Goal: Obtain resource: Download file/media

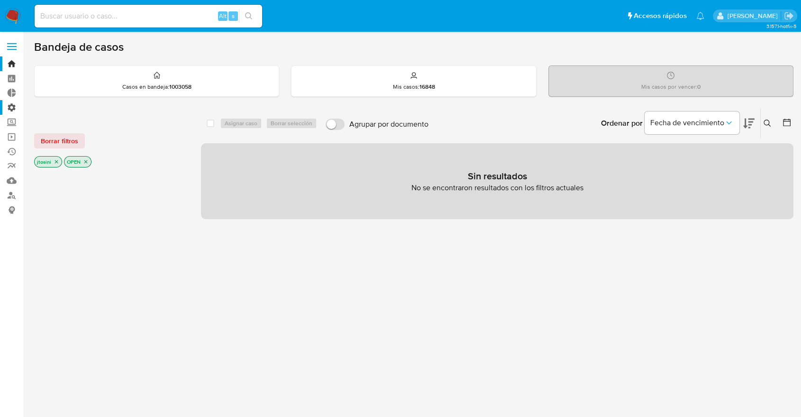
click at [9, 109] on label "Administración" at bounding box center [56, 107] width 113 height 15
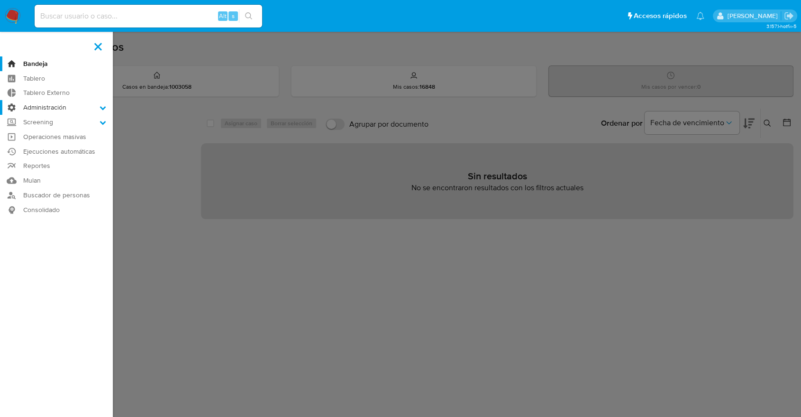
click at [0, 0] on input "Administración" at bounding box center [0, 0] width 0 height 0
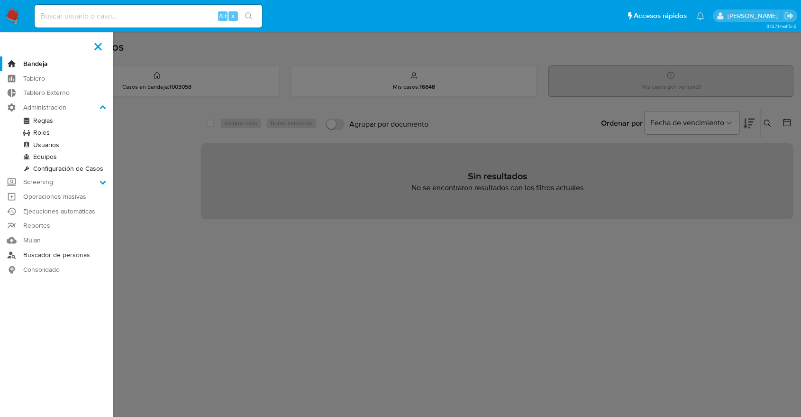
click at [42, 257] on link "Buscador de personas" at bounding box center [56, 255] width 113 height 15
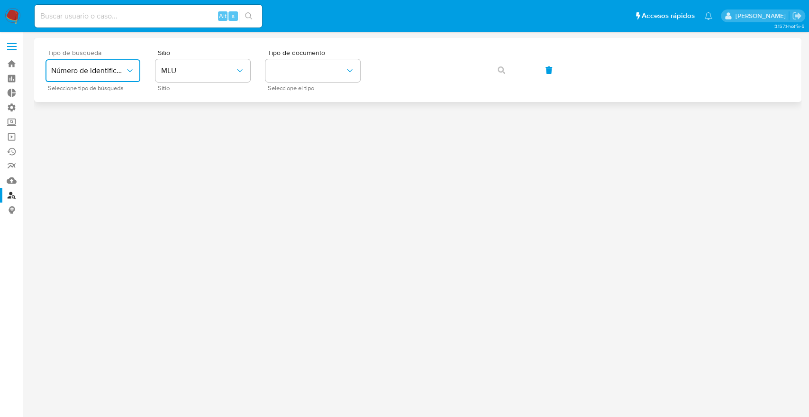
click at [130, 74] on icon "typeSearch" at bounding box center [129, 70] width 9 height 9
click at [192, 81] on button "MLU" at bounding box center [203, 70] width 95 height 23
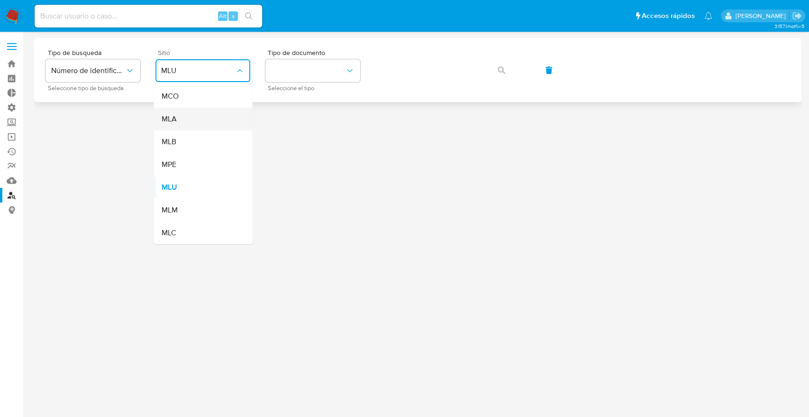
click at [179, 122] on div "MLA" at bounding box center [200, 119] width 78 height 23
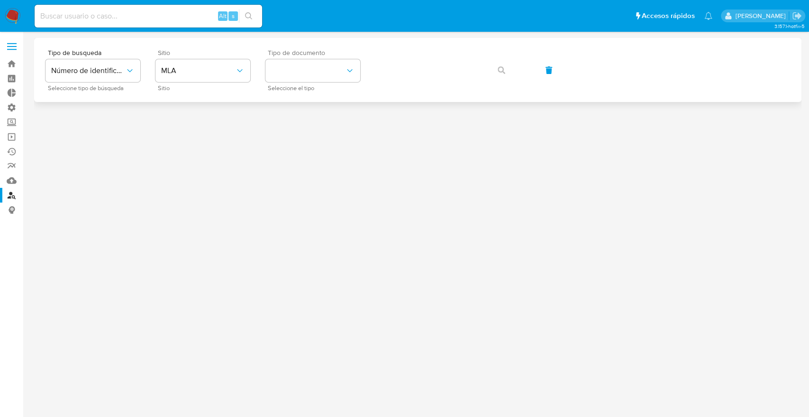
click at [319, 82] on div "Tipo de documento Seleccione el tipo" at bounding box center [313, 69] width 95 height 41
click at [317, 80] on button "identificationType" at bounding box center [313, 70] width 95 height 23
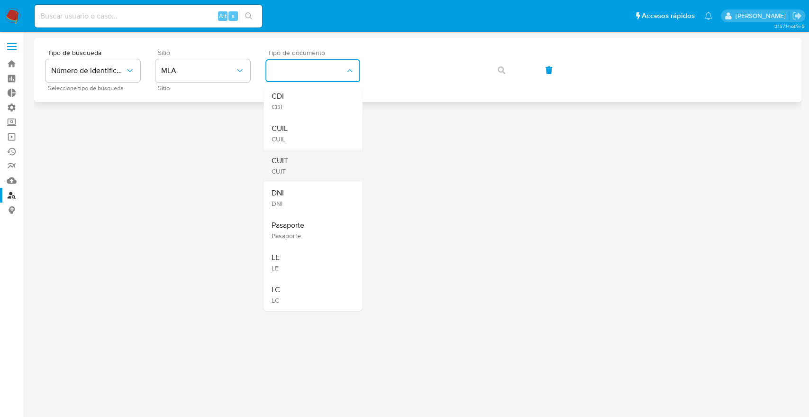
click at [283, 176] on div "CUIT CUIT" at bounding box center [310, 165] width 78 height 32
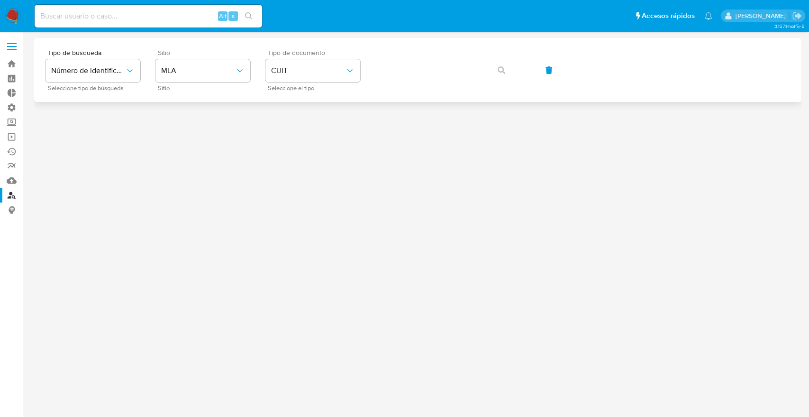
click at [434, 50] on div "Tipo de busqueda Número de identificación Seleccione tipo de búsqueda Sitio MLA…" at bounding box center [418, 69] width 745 height 41
click at [494, 67] on button "button" at bounding box center [502, 70] width 32 height 23
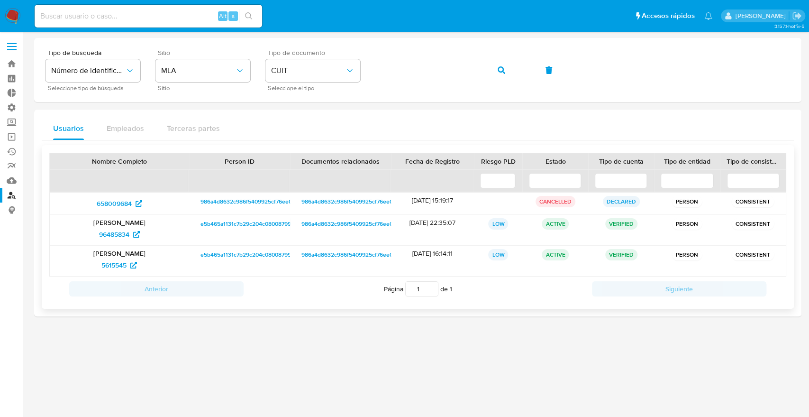
click at [211, 222] on span "e5b465a1131c7b29c204c0800879907f" at bounding box center [250, 223] width 99 height 11
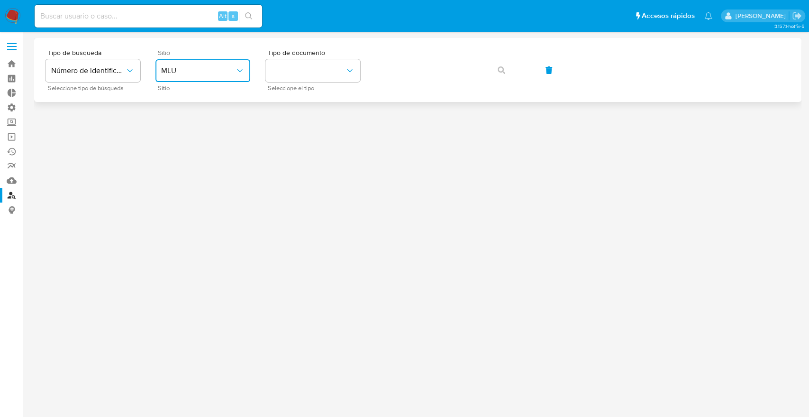
click at [182, 67] on span "MLU" at bounding box center [198, 70] width 74 height 9
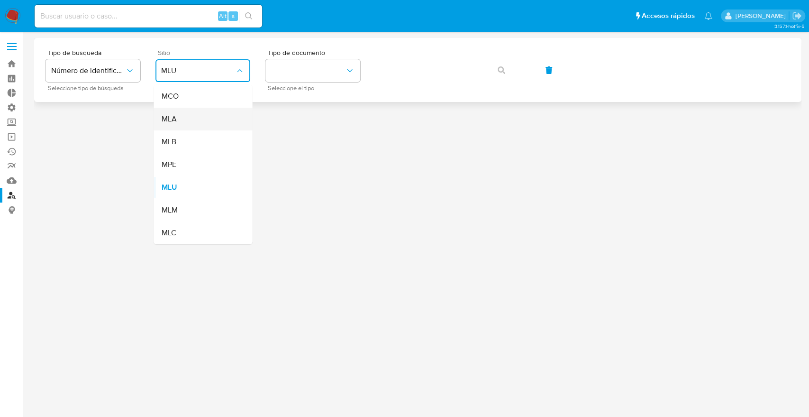
click at [186, 120] on div "MLA" at bounding box center [200, 119] width 78 height 23
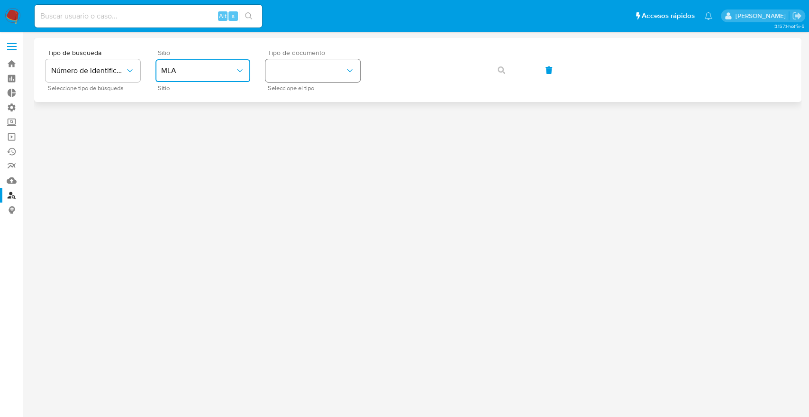
click at [303, 73] on button "identificationType" at bounding box center [313, 70] width 95 height 23
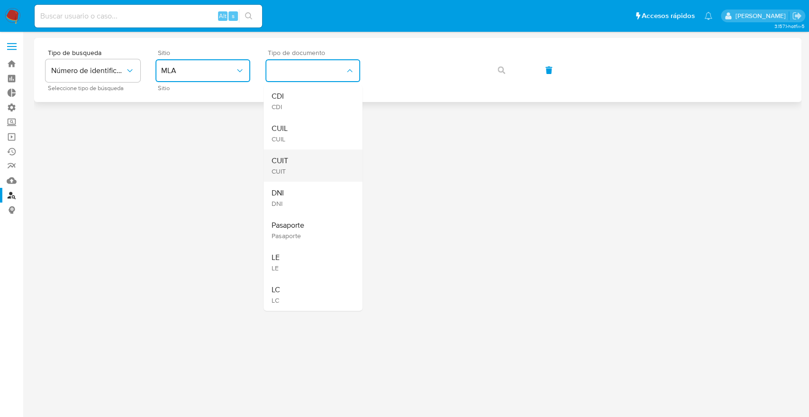
drag, startPoint x: 311, startPoint y: 200, endPoint x: 313, endPoint y: 162, distance: 38.5
click at [313, 162] on ul "CDI CDI CUIL CUIL CUIT CUIT DNI DNI Pasaporte Pasaporte LE LE LC LC" at bounding box center [313, 198] width 99 height 226
click at [313, 162] on div "CUIT CUIT" at bounding box center [310, 165] width 78 height 32
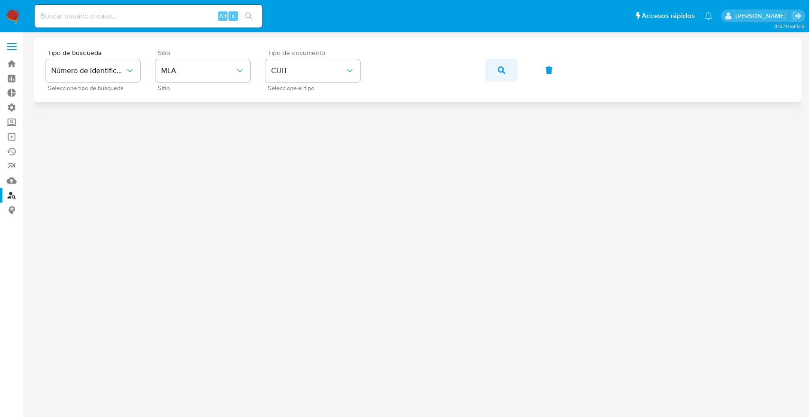
click at [500, 68] on icon "button" at bounding box center [502, 70] width 8 height 8
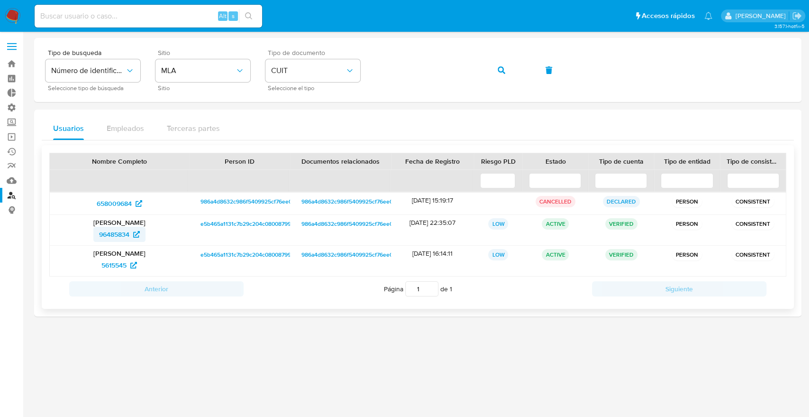
click at [104, 238] on span "96485834" at bounding box center [114, 234] width 30 height 15
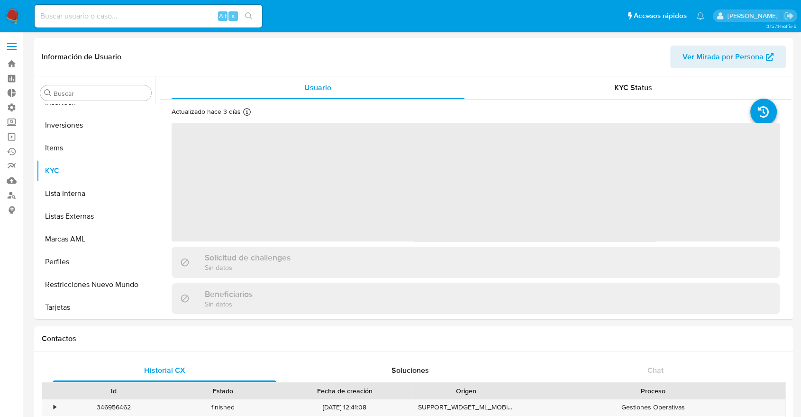
scroll to position [446, 0]
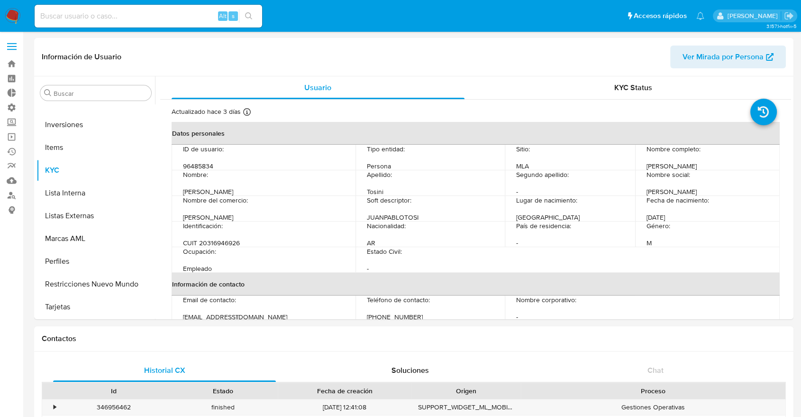
select select "10"
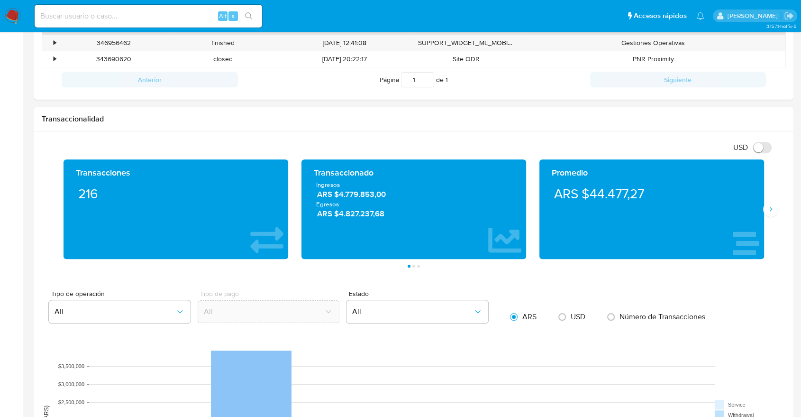
scroll to position [729, 0]
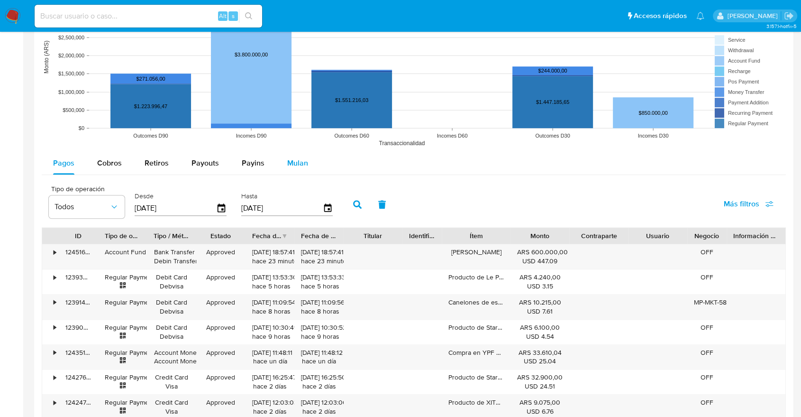
click at [299, 164] on span "Mulan" at bounding box center [297, 162] width 21 height 11
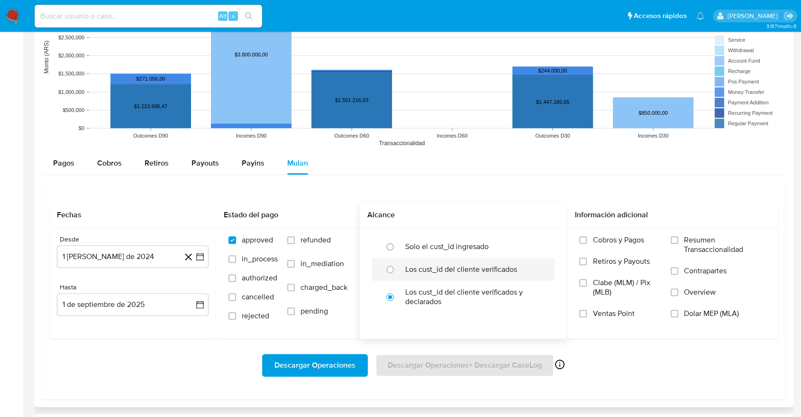
click at [400, 264] on div at bounding box center [393, 269] width 26 height 20
radio input "true"
click at [608, 246] on label "Cobros y Pagos" at bounding box center [620, 245] width 82 height 21
click at [587, 244] on input "Cobros y Pagos" at bounding box center [583, 240] width 8 height 8
click at [627, 261] on span "Retiros y Payouts" at bounding box center [621, 261] width 57 height 9
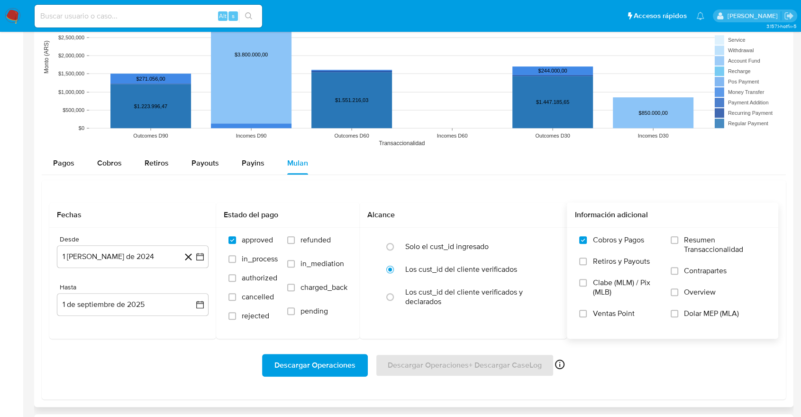
click at [587, 261] on input "Retiros y Payouts" at bounding box center [583, 261] width 8 height 8
click at [300, 359] on span "Descargar Operaciones" at bounding box center [315, 365] width 81 height 21
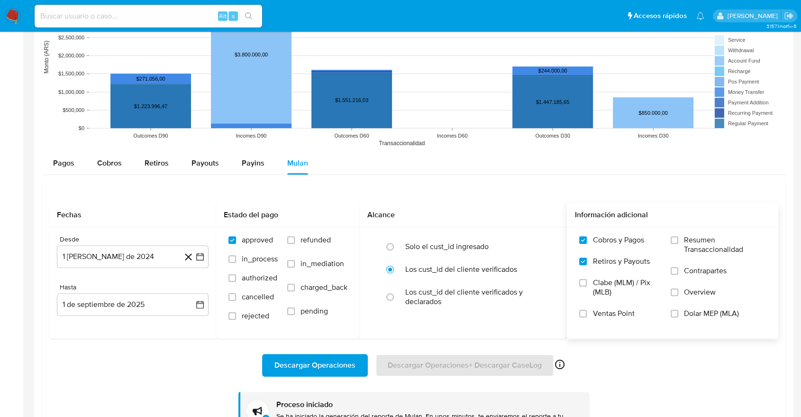
click at [611, 366] on div "Descargar Operaciones Descargar Operaciones + Descargar CaseLog Habilitado solo…" at bounding box center [413, 365] width 729 height 23
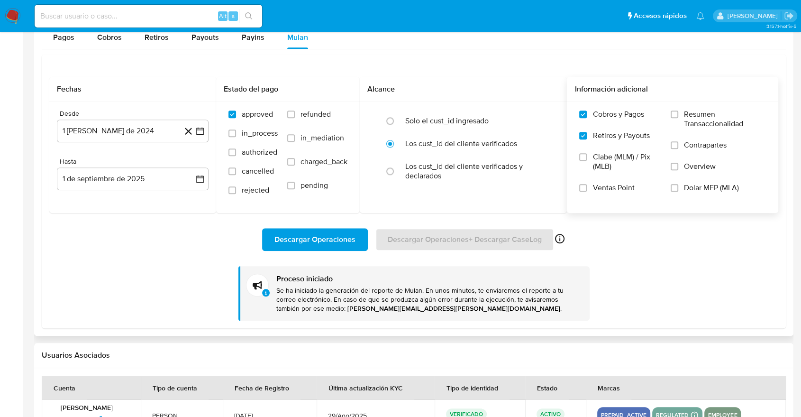
scroll to position [898, 0]
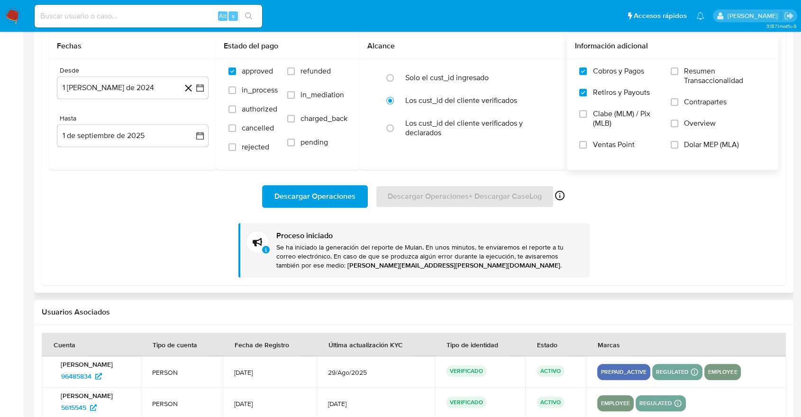
click at [704, 234] on div "Descargar Operaciones Descargar Operaciones + Descargar CaseLog Habilitado solo…" at bounding box center [413, 223] width 729 height 107
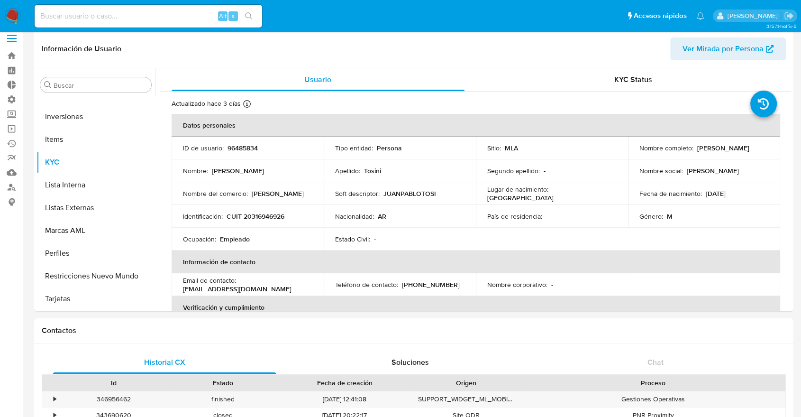
scroll to position [0, 0]
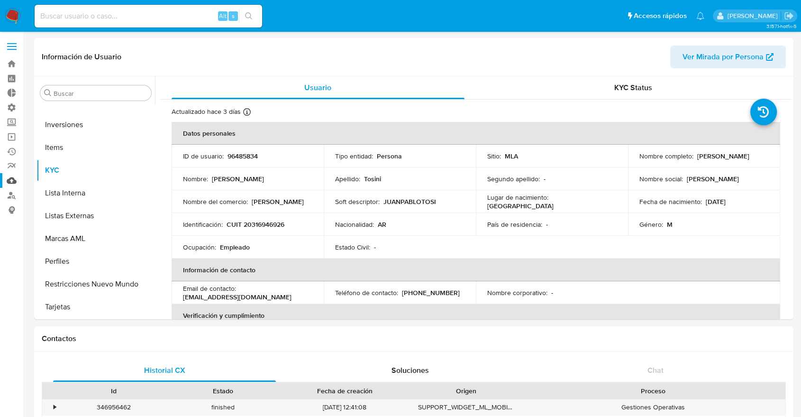
click at [11, 177] on link "Mulan" at bounding box center [56, 180] width 113 height 15
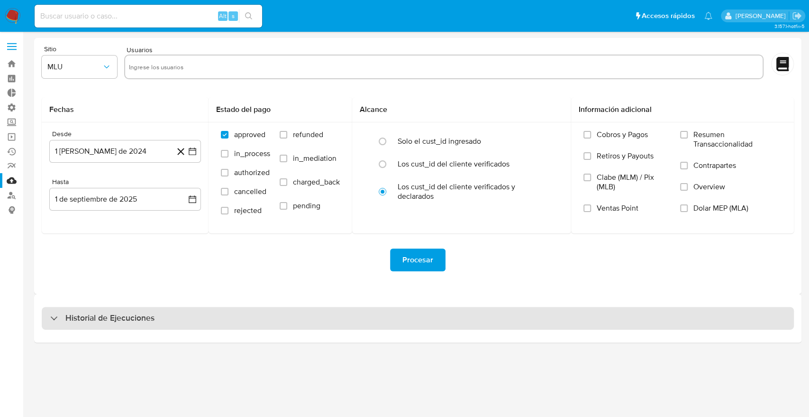
click at [703, 318] on div "Historial de Ejecuciones" at bounding box center [418, 318] width 752 height 23
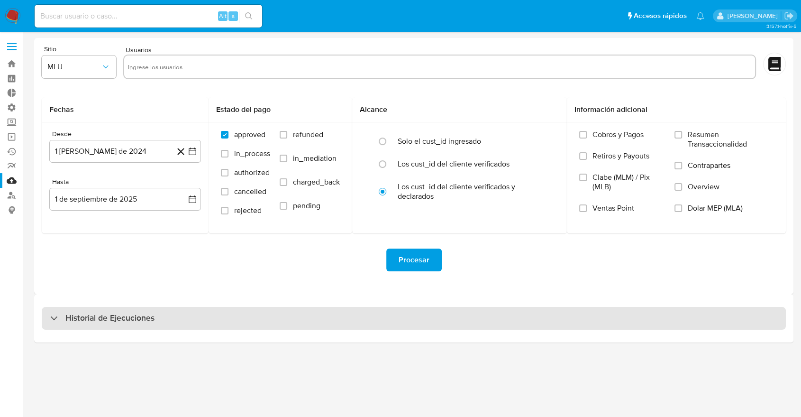
select select "10"
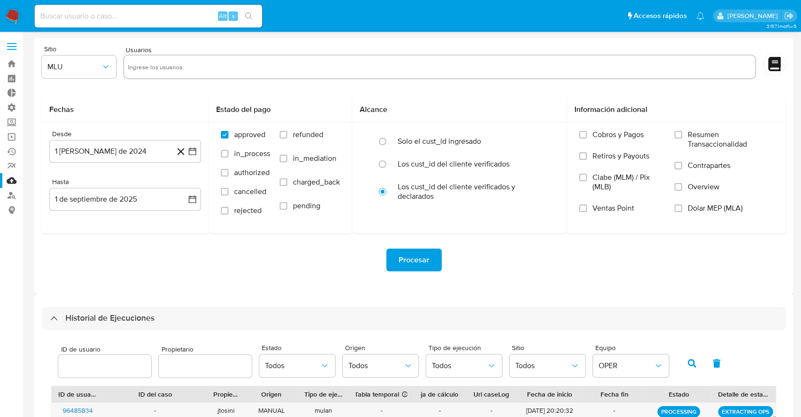
scroll to position [289, 0]
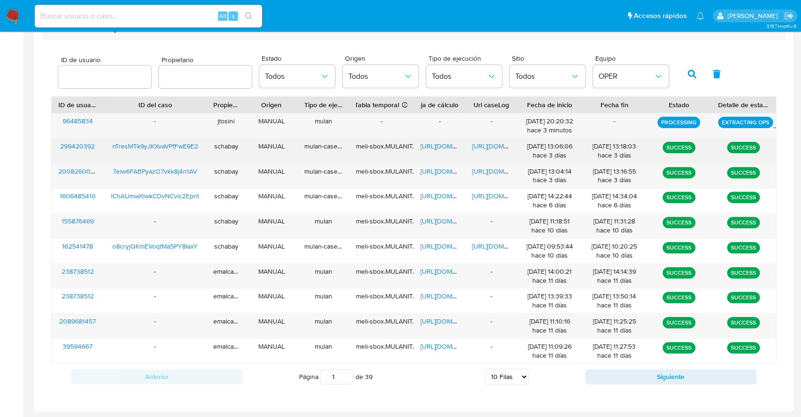
click at [442, 148] on span "https://docs.google.com/spreadsheets/d/1VfyR4j4R-fYKdphsAl0FwwpmmM3RtgAGjABT9xI…" at bounding box center [453, 145] width 65 height 9
click at [437, 147] on span "https://docs.google.com/spreadsheets/d/1VfyR4j4R-fYKdphsAl0FwwpmmM3RtgAGjABT9xI…" at bounding box center [453, 145] width 65 height 9
